Goal: Transaction & Acquisition: Download file/media

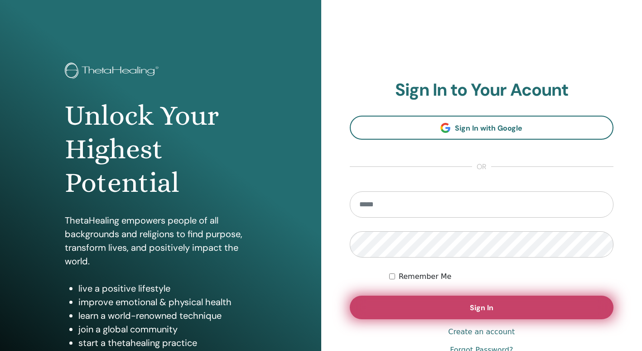
type input "**********"
click at [536, 311] on button "Sign In" at bounding box center [482, 307] width 264 height 24
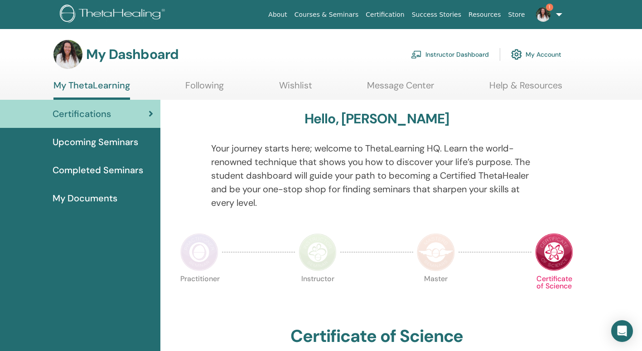
click at [473, 51] on link "Instructor Dashboard" at bounding box center [450, 54] width 78 height 20
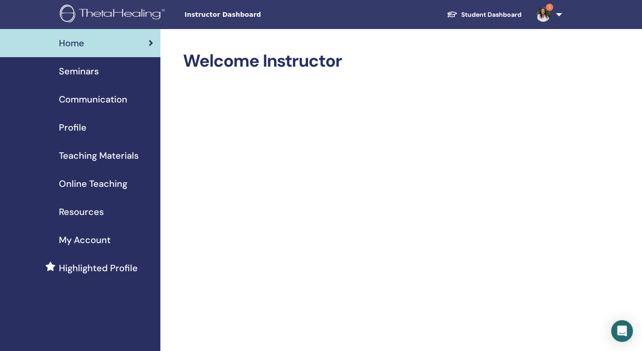
click at [549, 7] on span "1" at bounding box center [549, 7] width 7 height 7
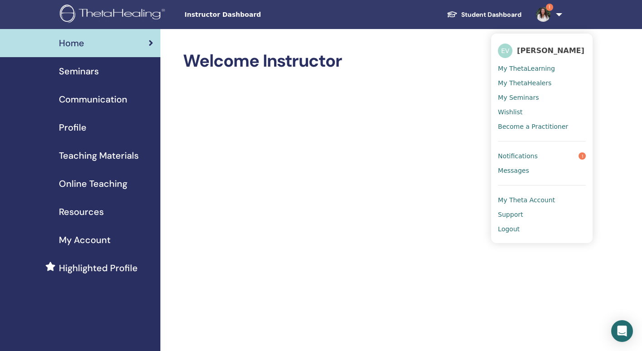
click at [525, 159] on span "Notifications" at bounding box center [518, 156] width 40 height 8
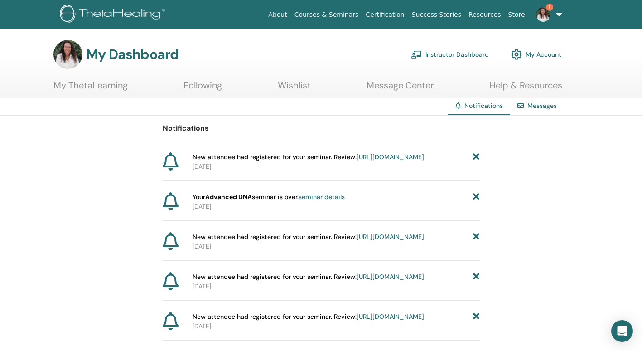
click at [443, 55] on link "Instructor Dashboard" at bounding box center [450, 54] width 78 height 20
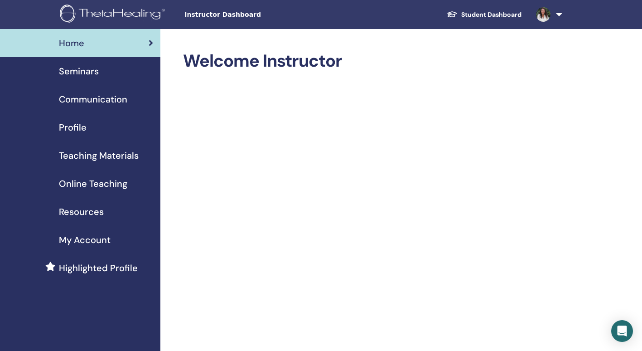
click at [86, 72] on span "Seminars" at bounding box center [79, 71] width 40 height 14
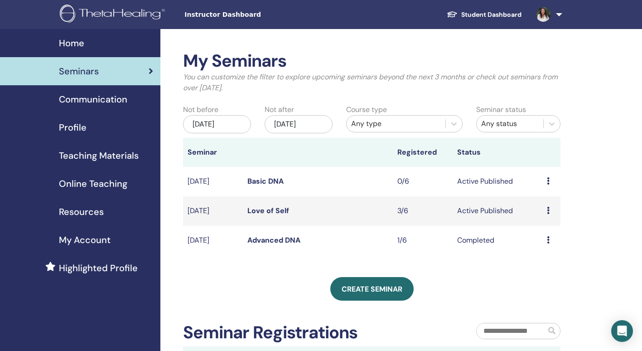
click at [547, 210] on icon at bounding box center [548, 210] width 3 height 7
click at [536, 242] on link "Attendees" at bounding box center [544, 245] width 34 height 10
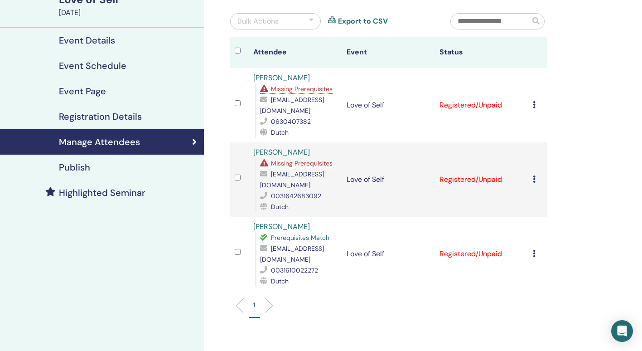
scroll to position [88, 0]
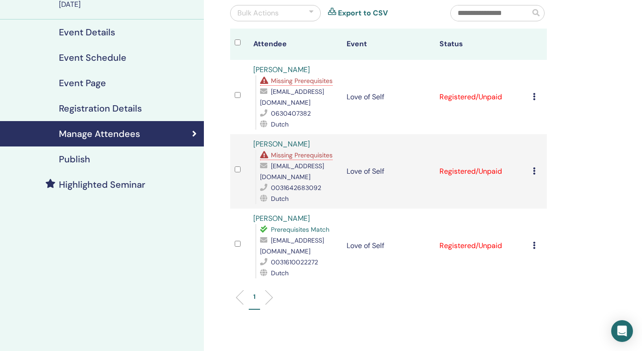
click at [534, 96] on icon at bounding box center [534, 96] width 3 height 7
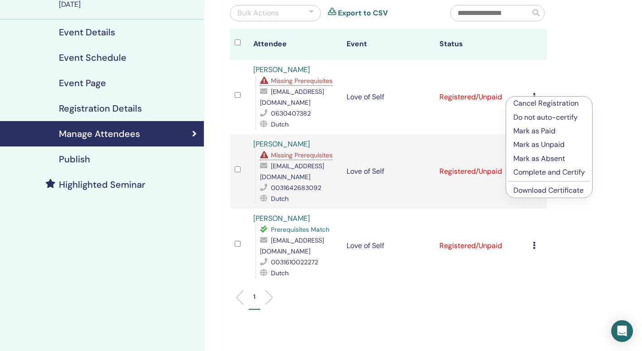
click at [563, 191] on link "Download Certificate" at bounding box center [548, 190] width 70 height 10
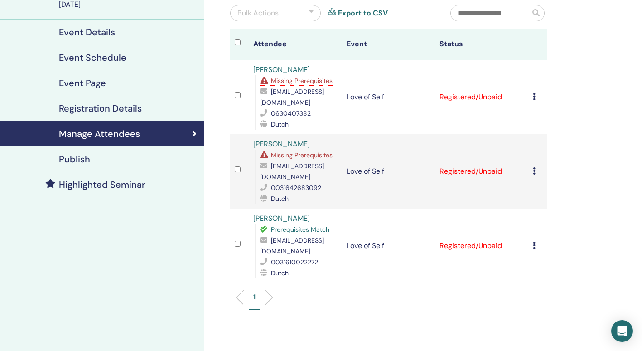
click at [534, 171] on icon at bounding box center [534, 170] width 3 height 7
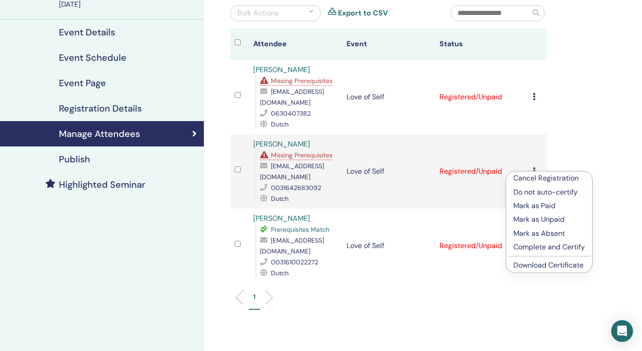
click at [544, 266] on link "Download Certificate" at bounding box center [548, 265] width 70 height 10
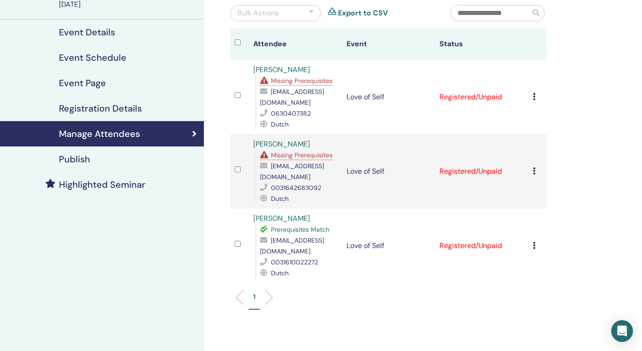
click at [533, 246] on icon at bounding box center [534, 245] width 3 height 7
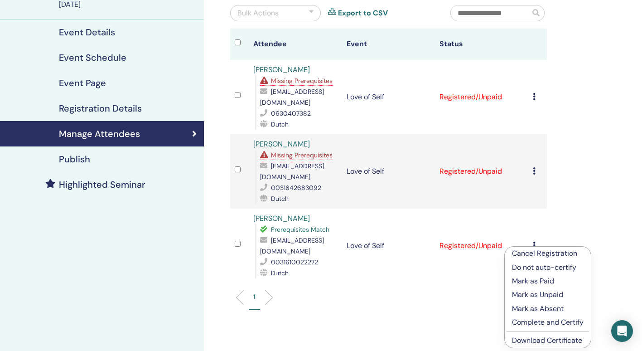
click at [545, 342] on link "Download Certificate" at bounding box center [547, 340] width 70 height 10
